Goal: Task Accomplishment & Management: Manage account settings

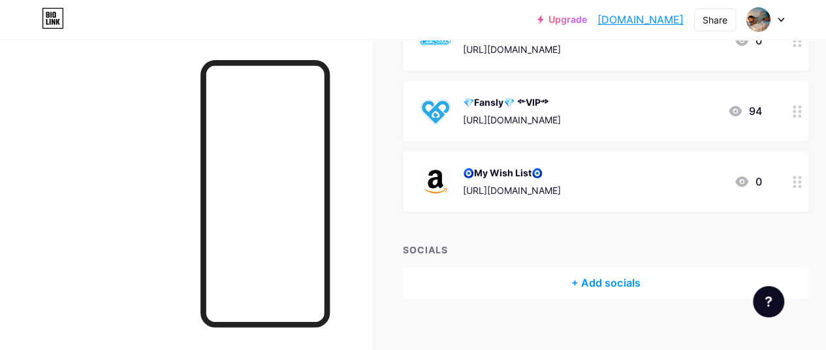
scroll to position [420, 0]
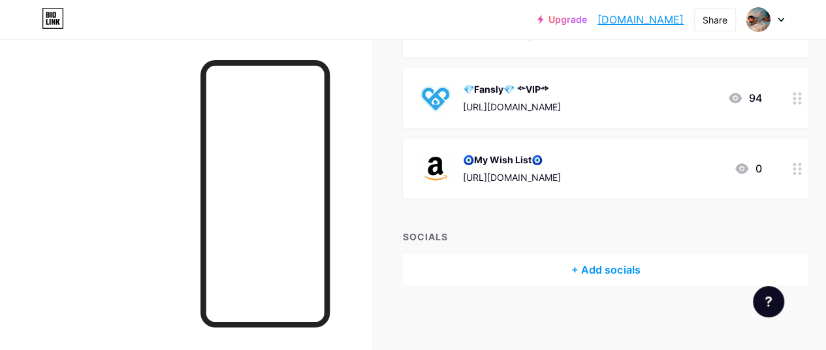
click at [629, 270] on div "+ Add socials" at bounding box center [605, 269] width 405 height 31
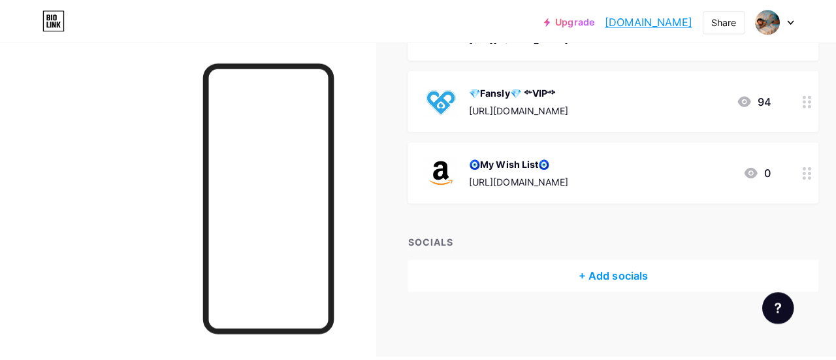
scroll to position [410, 0]
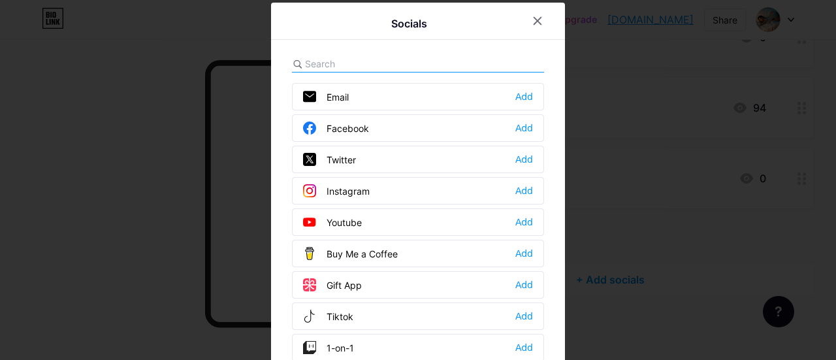
click at [394, 279] on div "Gift App Add" at bounding box center [418, 284] width 252 height 27
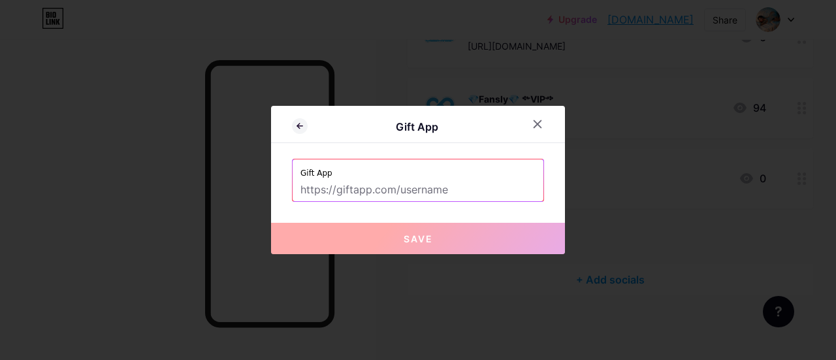
click at [418, 183] on input "text" at bounding box center [417, 190] width 235 height 22
click at [429, 181] on input "text" at bounding box center [417, 190] width 235 height 22
paste input "[URL][DOMAIN_NAME]"
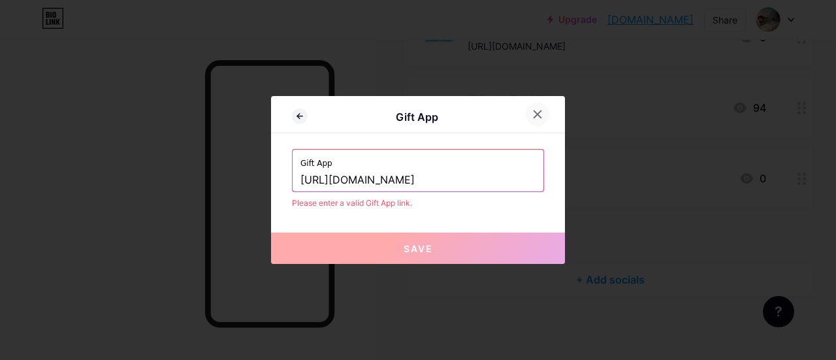
type input "[URL][DOMAIN_NAME]"
click at [537, 114] on icon at bounding box center [537, 114] width 7 height 7
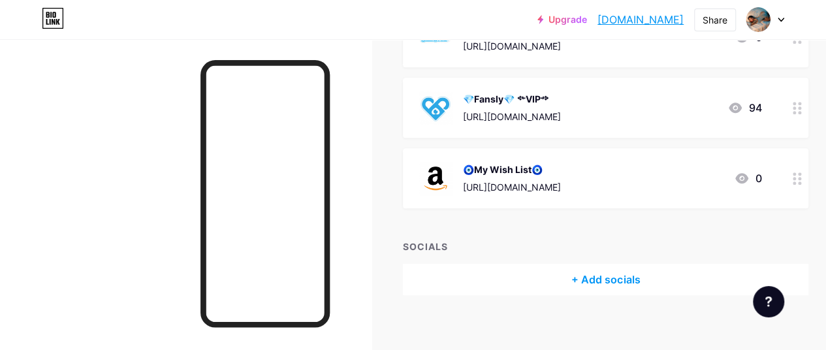
click at [597, 272] on div "+ Add socials" at bounding box center [605, 279] width 405 height 31
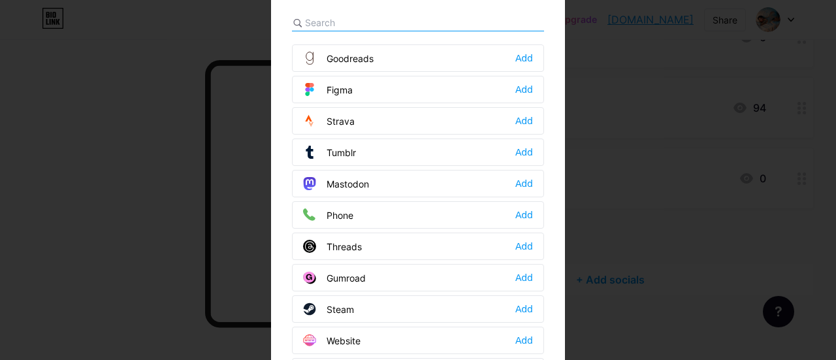
scroll to position [72, 0]
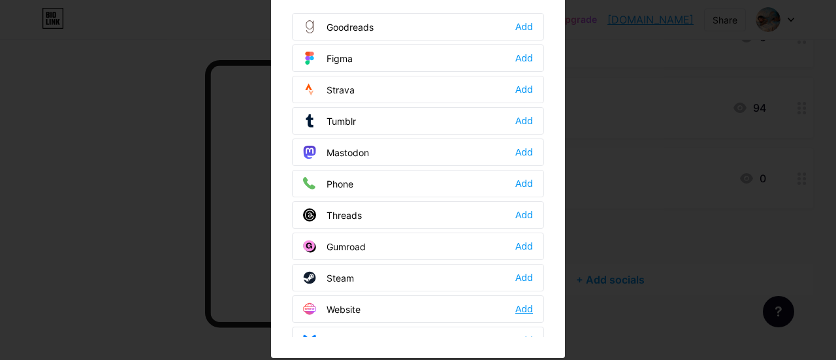
click at [524, 302] on div "Add" at bounding box center [524, 308] width 18 height 13
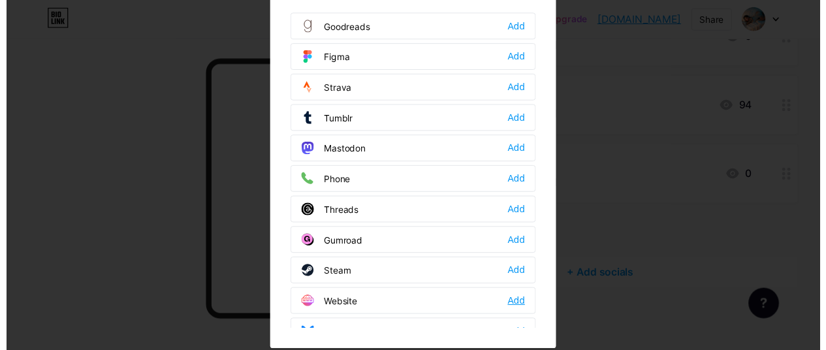
scroll to position [0, 0]
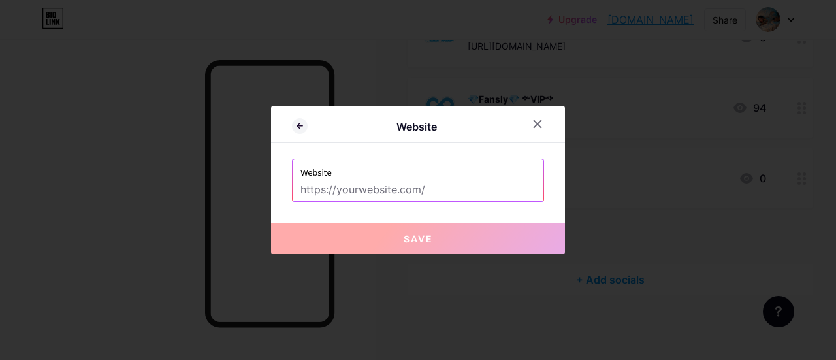
click at [418, 189] on input "text" at bounding box center [417, 190] width 235 height 22
paste input "[URL][DOMAIN_NAME]"
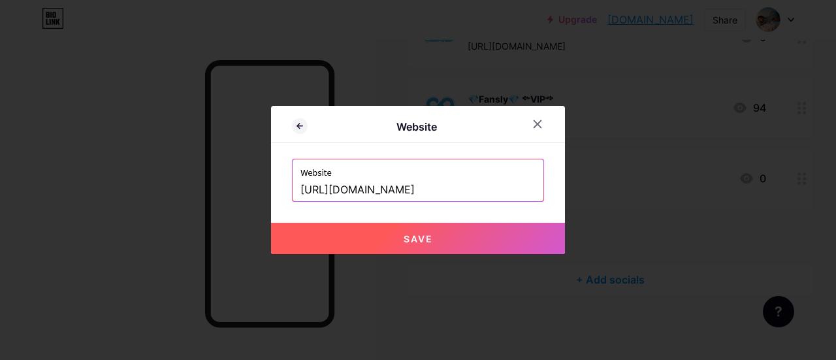
type input "[URL][DOMAIN_NAME]"
click at [507, 236] on button "Save" at bounding box center [418, 238] width 294 height 31
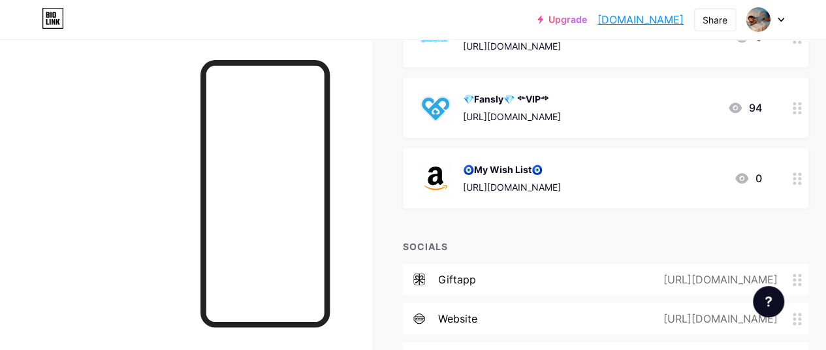
scroll to position [498, 0]
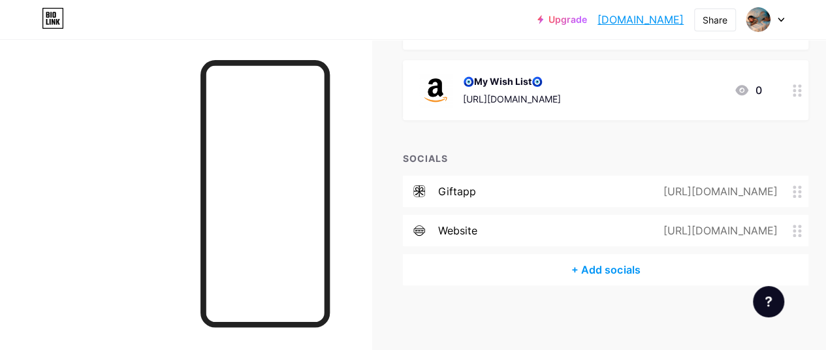
click at [796, 189] on icon at bounding box center [797, 191] width 9 height 12
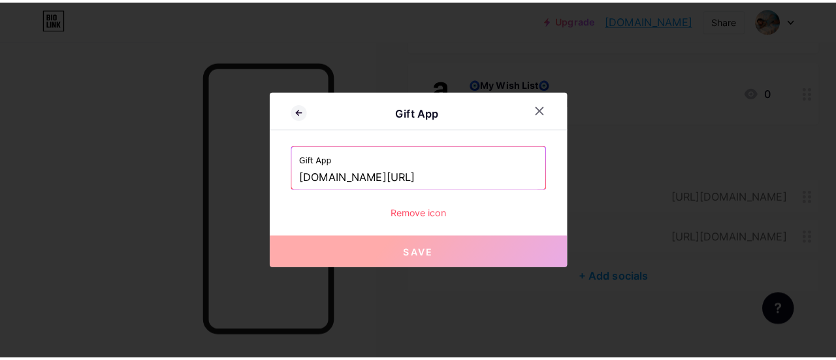
scroll to position [488, 0]
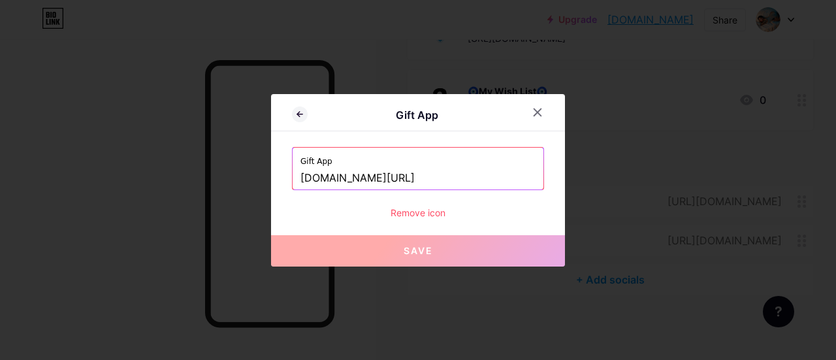
click at [424, 215] on div "Remove icon" at bounding box center [418, 213] width 252 height 14
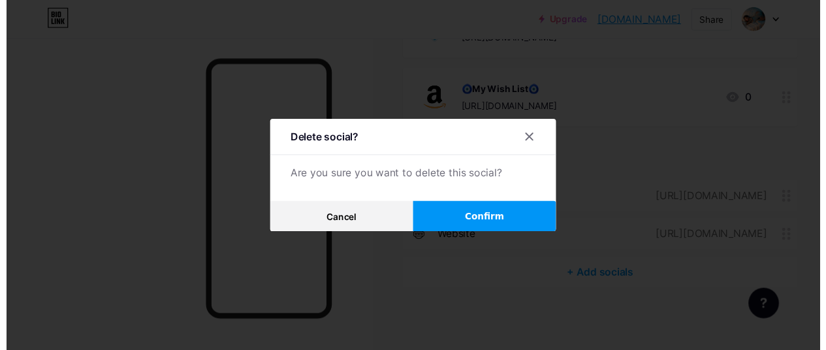
scroll to position [498, 0]
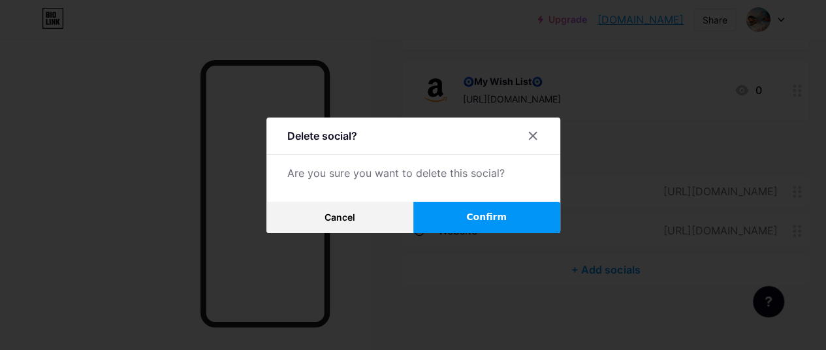
click at [445, 215] on button "Confirm" at bounding box center [486, 217] width 147 height 31
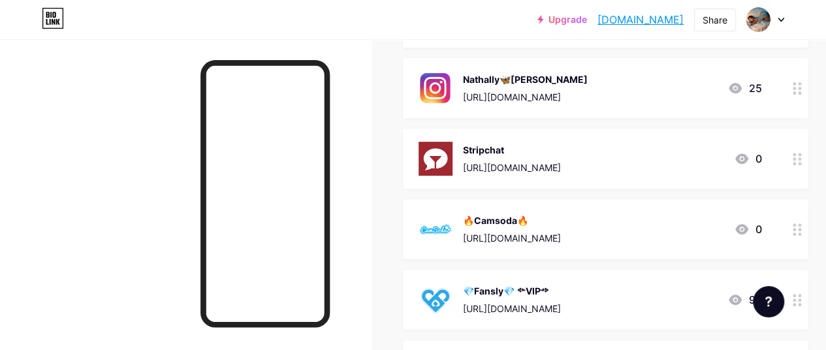
scroll to position [133, 0]
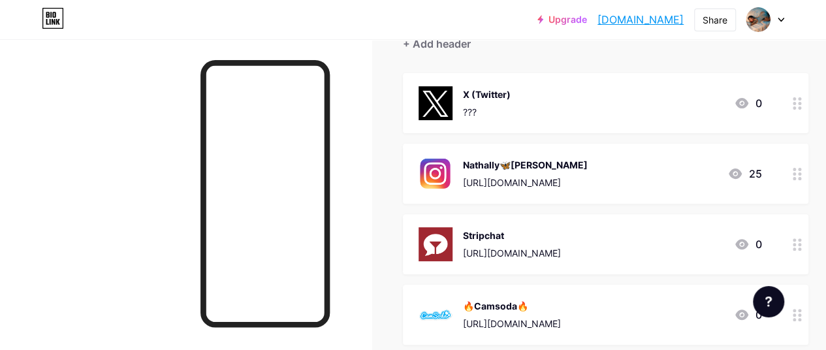
click at [200, 180] on div at bounding box center [185, 214] width 371 height 350
click at [60, 25] on icon at bounding box center [53, 18] width 22 height 21
click at [633, 17] on link "[DOMAIN_NAME]" at bounding box center [640, 20] width 86 height 16
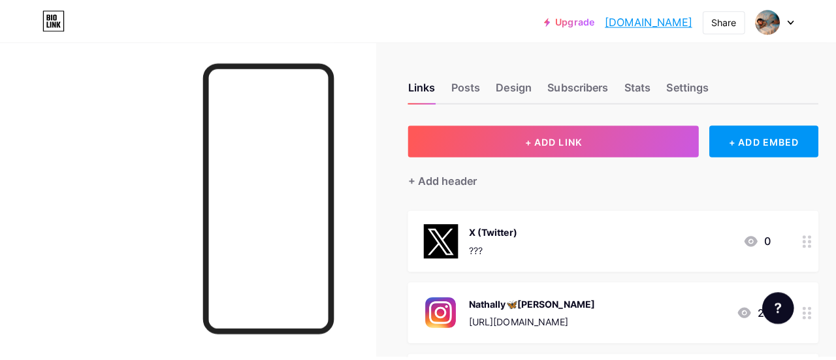
scroll to position [0, 0]
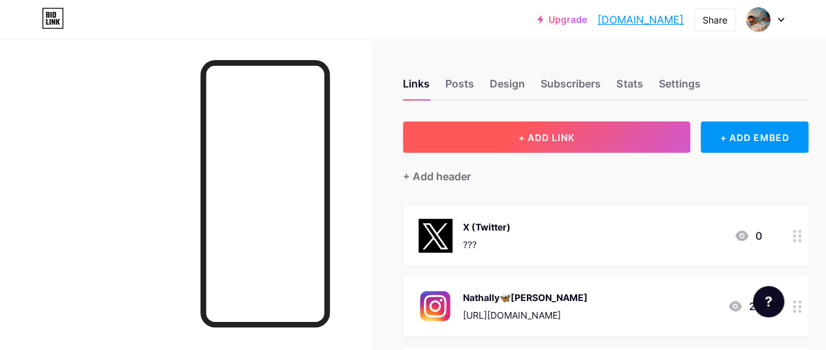
click at [554, 133] on span "+ ADD LINK" at bounding box center [546, 137] width 56 height 11
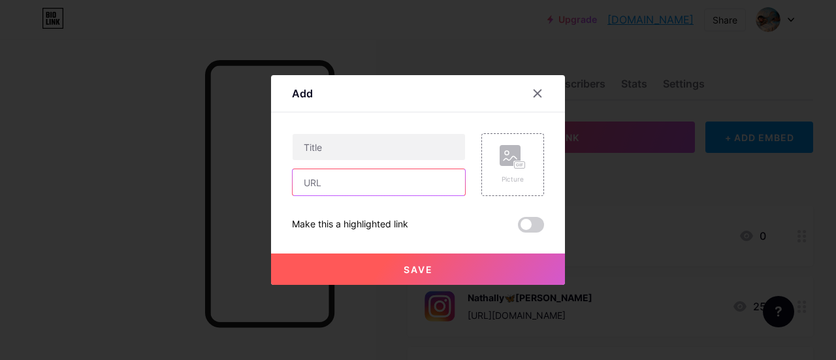
click at [360, 177] on input "text" at bounding box center [378, 182] width 172 height 26
click at [323, 178] on input "text" at bounding box center [378, 182] width 172 height 26
paste input "[URL][DOMAIN_NAME]"
type input "[URL][DOMAIN_NAME]"
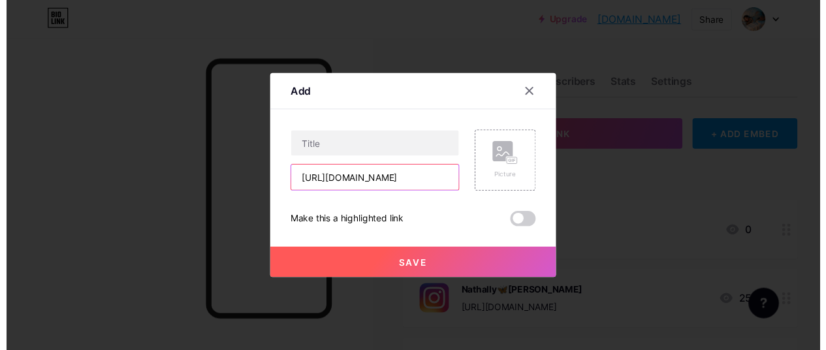
scroll to position [0, 0]
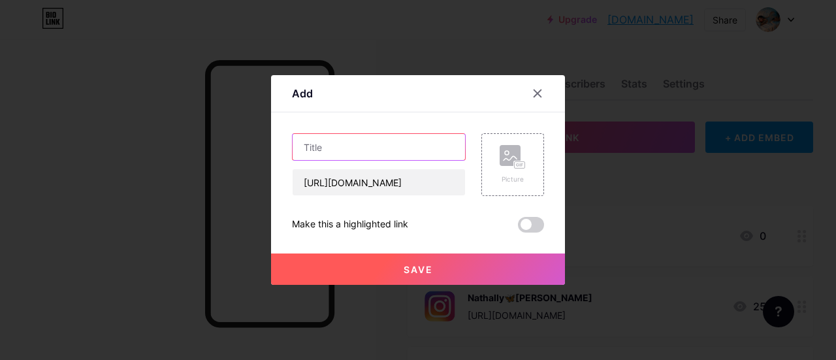
click at [398, 143] on input "text" at bounding box center [378, 147] width 172 height 26
paste input "♡ WISH LIST LOVENSE ♡"
type input "♡ WISH LIST LOVENSE ♡"
click at [501, 125] on div "Content YouTube Play YouTube video without leaving your page. ADD Vimeo Play Vi…" at bounding box center [418, 172] width 252 height 120
click at [501, 144] on div "Picture" at bounding box center [512, 164] width 63 height 63
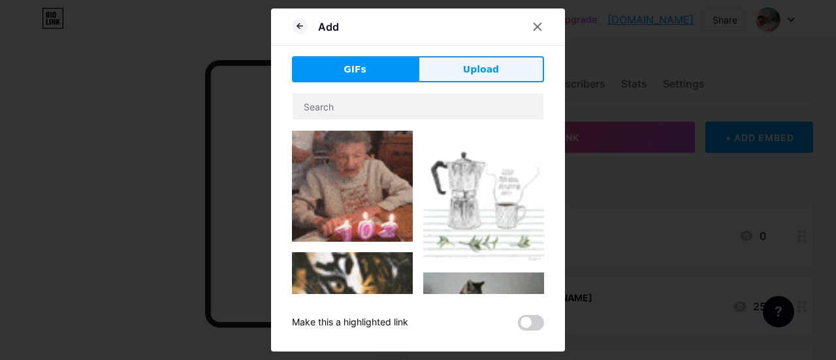
click at [439, 67] on button "Upload" at bounding box center [481, 69] width 126 height 26
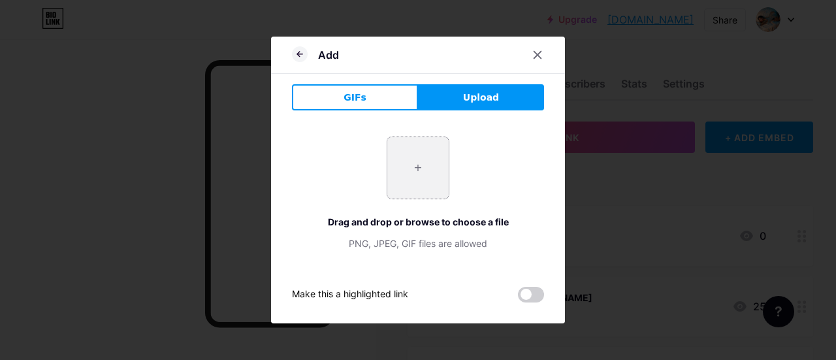
click at [415, 151] on input "file" at bounding box center [417, 167] width 61 height 61
type input "C:\fakepath\lovense.png"
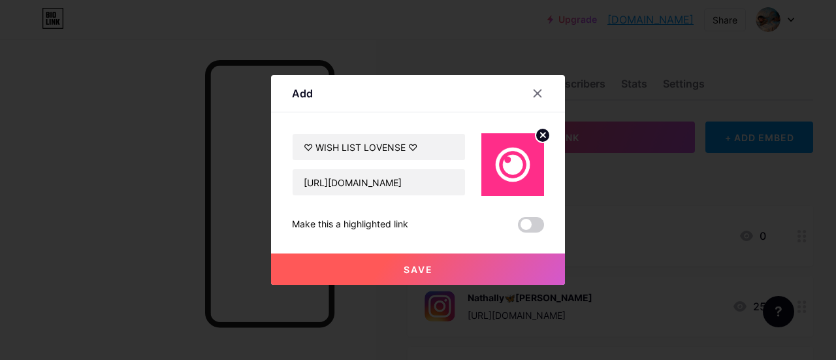
click at [466, 275] on button "Save" at bounding box center [418, 268] width 294 height 31
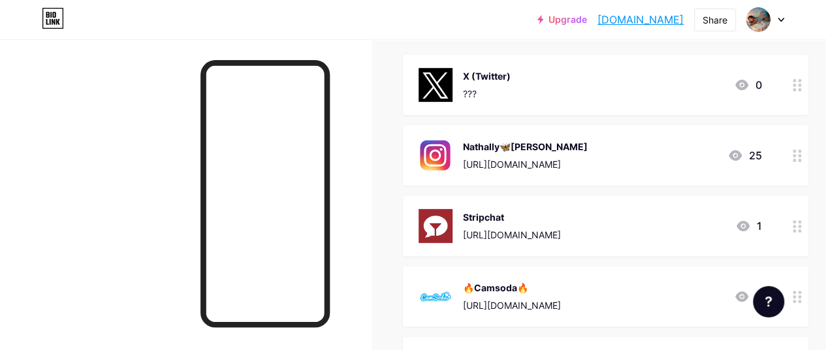
scroll to position [131, 0]
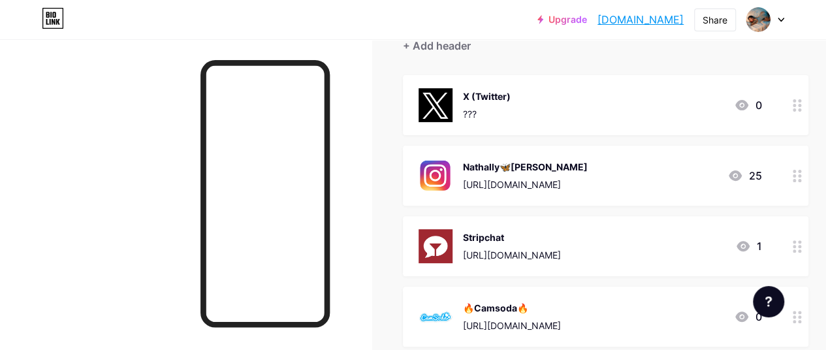
click at [119, 220] on div at bounding box center [185, 214] width 371 height 350
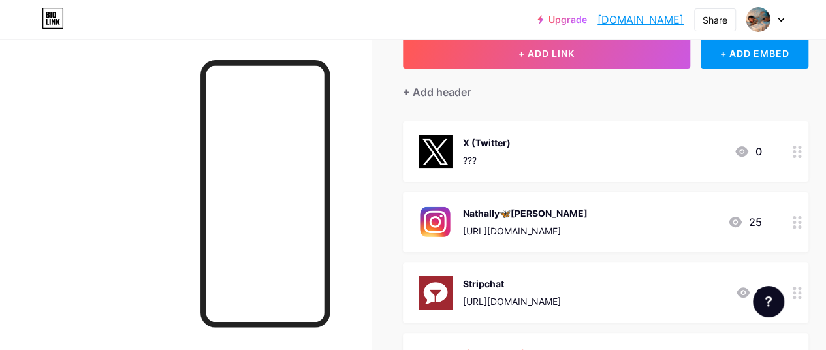
scroll to position [0, 0]
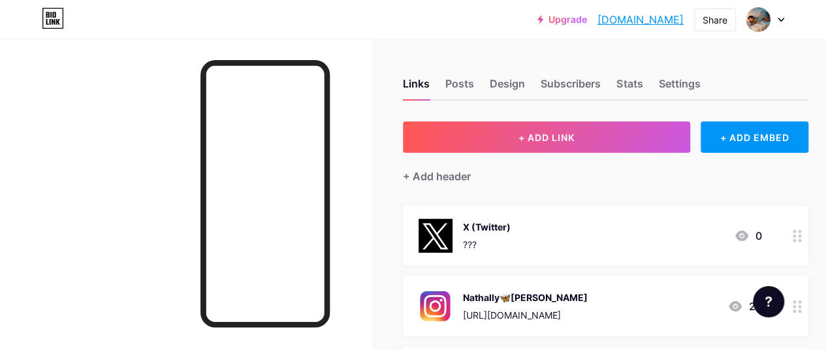
click at [481, 244] on div "???" at bounding box center [487, 245] width 48 height 14
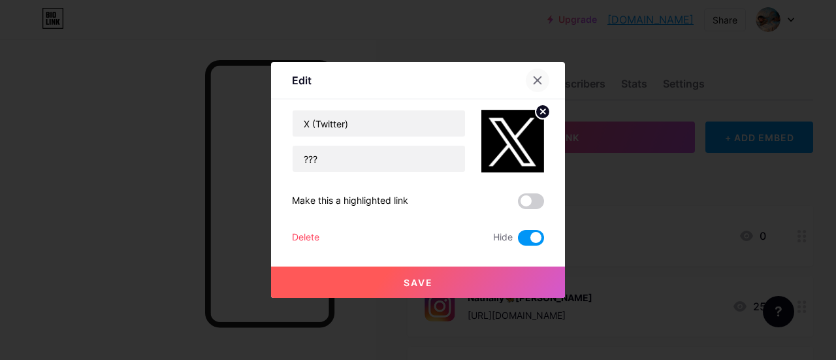
click at [541, 72] on div at bounding box center [538, 81] width 24 height 24
